Goal: Entertainment & Leisure: Consume media (video, audio)

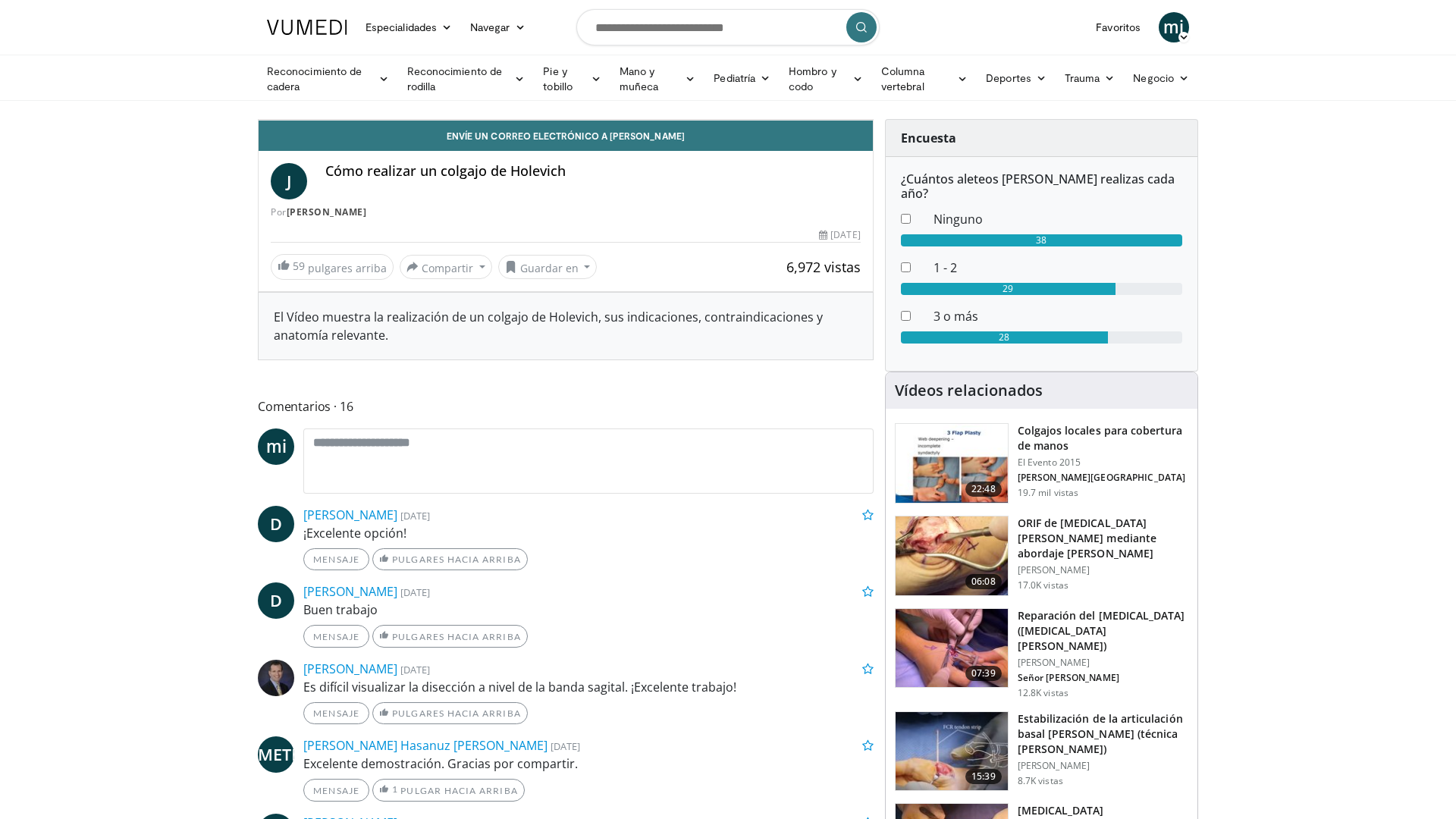
click at [873, 120] on span "Video Player" at bounding box center [858, 105] width 30 height 30
